Goal: Book appointment/travel/reservation

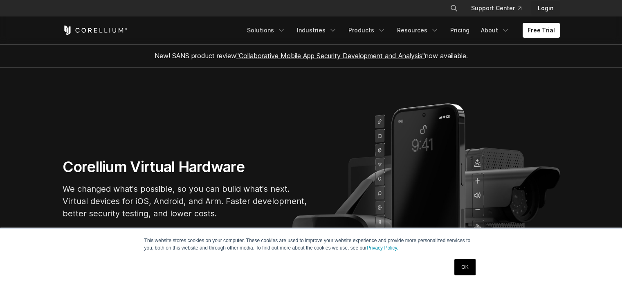
click at [543, 8] on link "Login" at bounding box center [545, 8] width 29 height 15
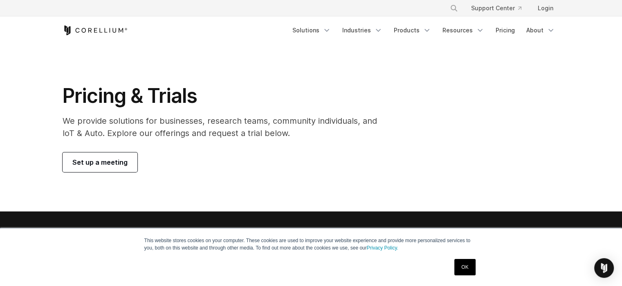
click at [90, 157] on span "Set up a meeting" at bounding box center [99, 162] width 55 height 10
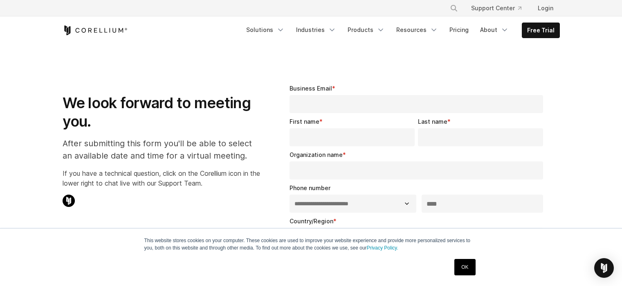
select select "**"
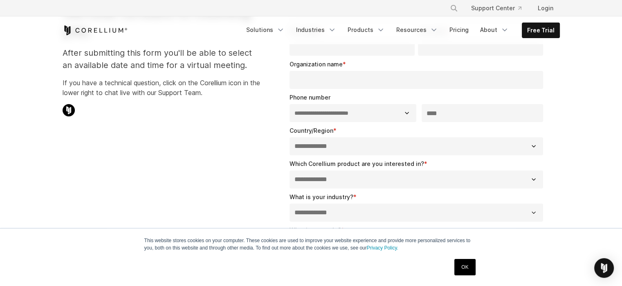
scroll to position [90, 0]
